Goal: Navigation & Orientation: Go to known website

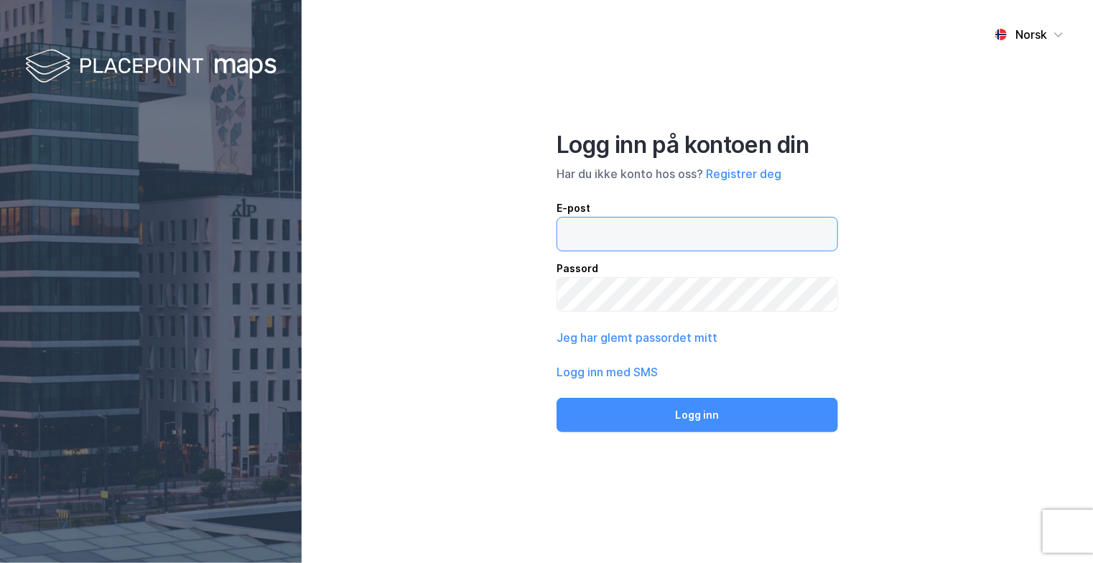
click at [743, 238] on input "email" at bounding box center [697, 234] width 280 height 33
type input "[PERSON_NAME][EMAIL_ADDRESS][DOMAIN_NAME]"
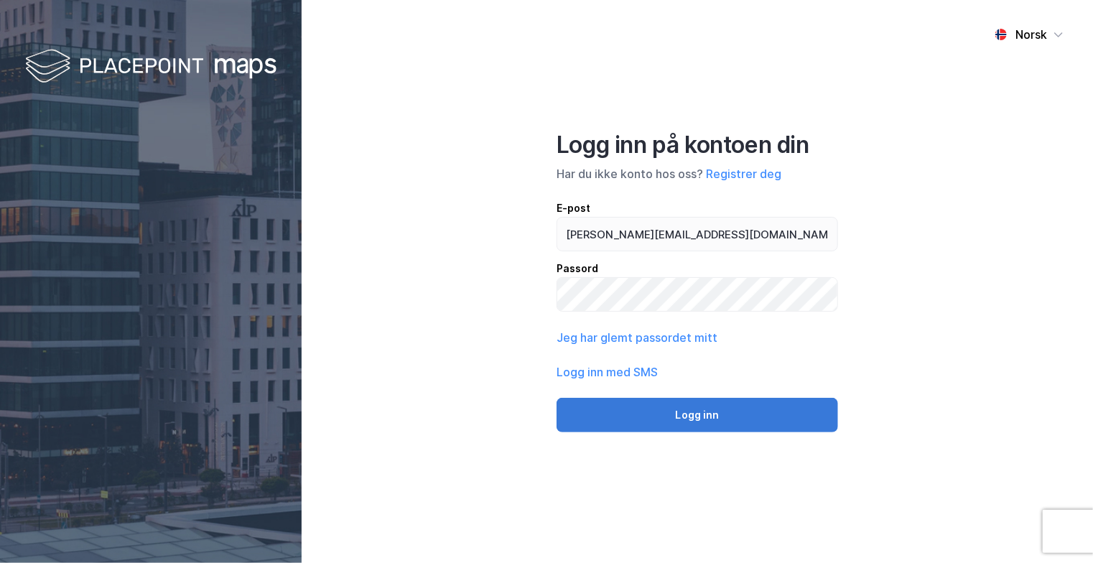
click at [717, 424] on button "Logg inn" at bounding box center [698, 415] width 282 height 34
